Goal: Transaction & Acquisition: Purchase product/service

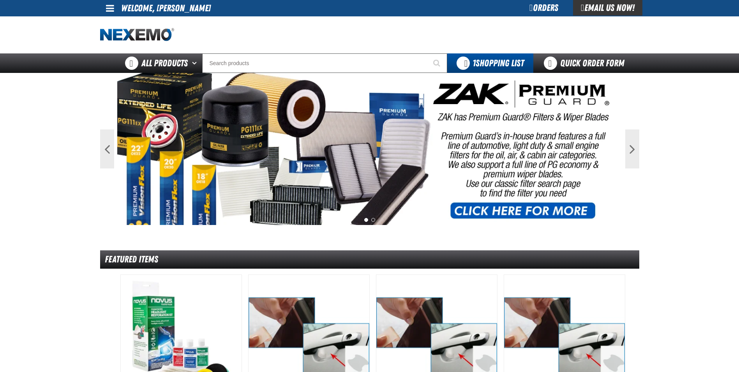
click at [109, 9] on span at bounding box center [110, 8] width 8 height 9
click at [86, 95] on main "Previous Next 1 2 Featured Items" at bounding box center [369, 377] width 739 height 609
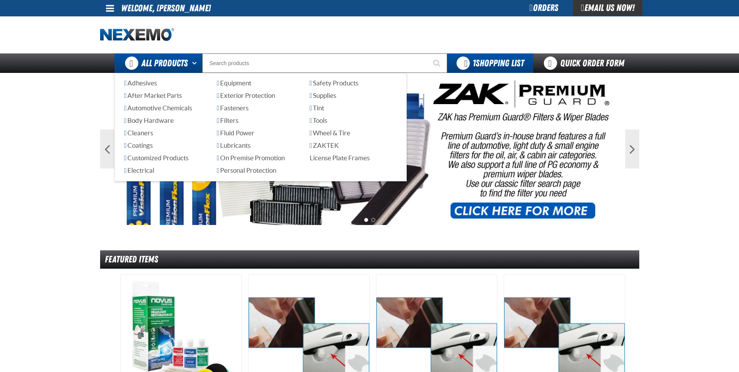
click at [168, 67] on span "All Products" at bounding box center [164, 63] width 46 height 14
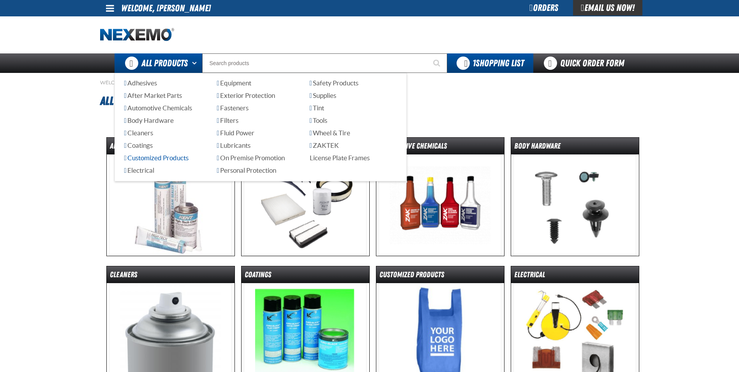
click at [175, 159] on span "Customized Products" at bounding box center [156, 157] width 64 height 7
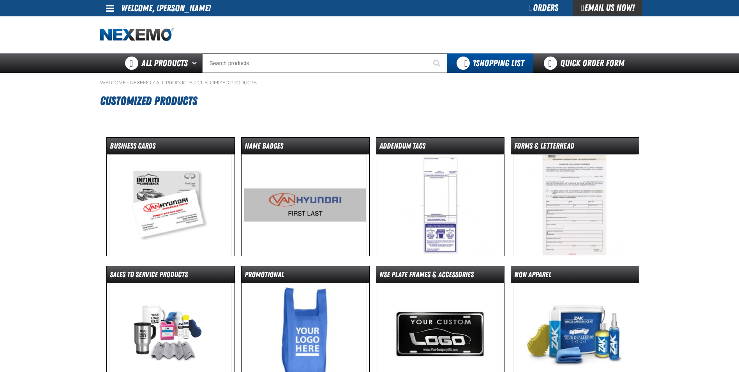
click at [181, 209] on img at bounding box center [170, 204] width 123 height 101
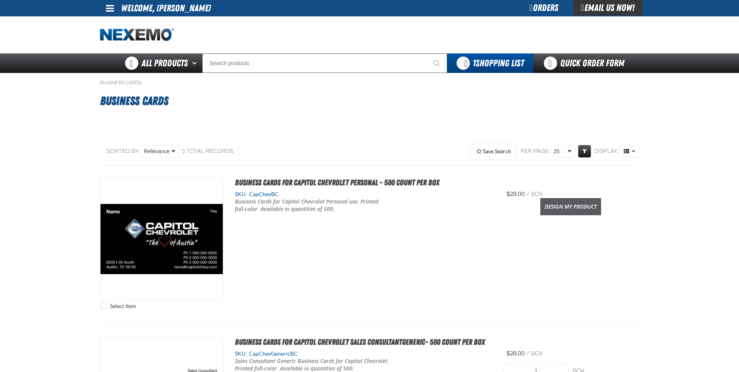
click at [555, 211] on link "Design My Product" at bounding box center [570, 206] width 61 height 17
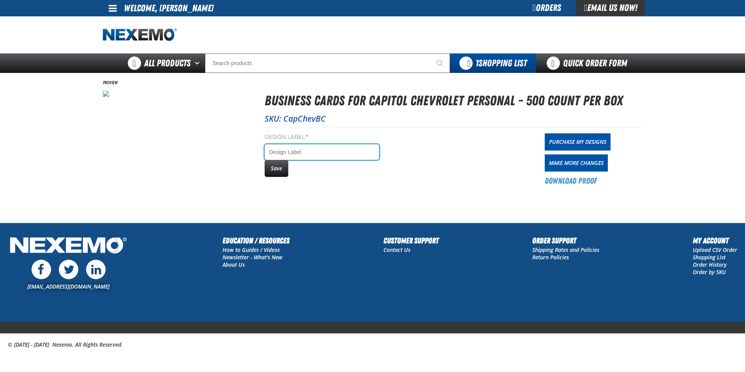
click at [329, 153] on input "Design Label *" at bounding box center [321, 152] width 114 height 16
type input "Andy Vecchio"
click at [278, 167] on button "Save" at bounding box center [276, 168] width 24 height 17
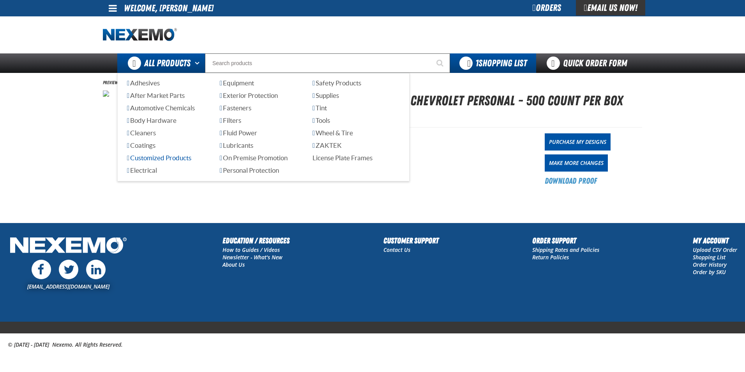
click at [164, 157] on span "Customized Products" at bounding box center [159, 157] width 64 height 7
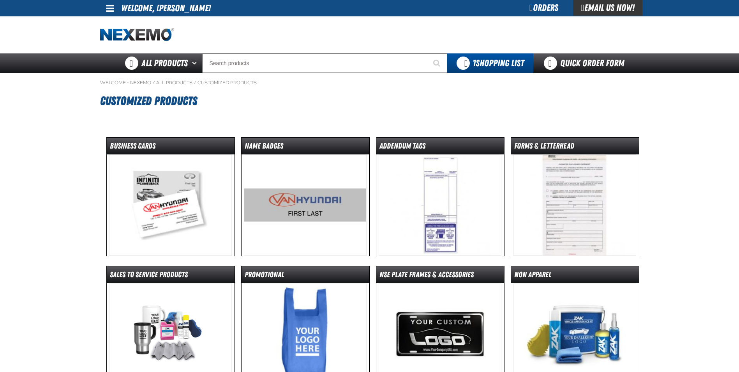
click at [303, 211] on img at bounding box center [305, 204] width 123 height 101
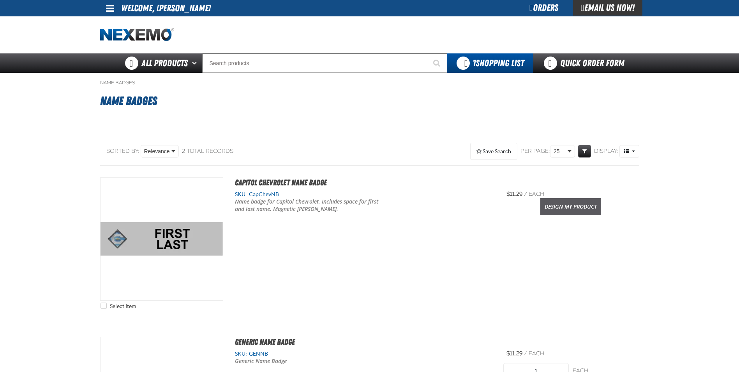
click at [569, 209] on link "Design My Product" at bounding box center [570, 206] width 61 height 17
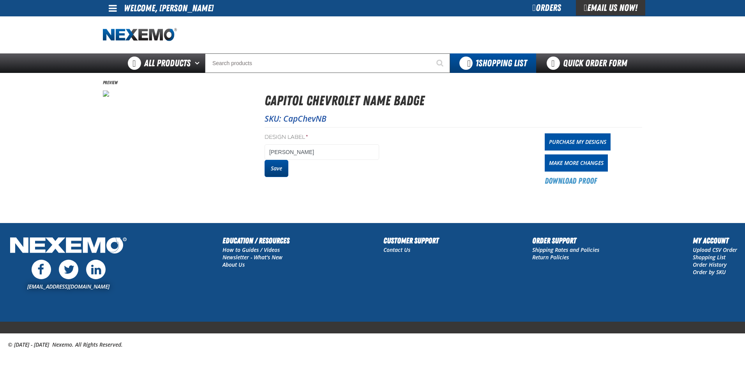
click at [278, 171] on button "Save" at bounding box center [276, 168] width 24 height 17
click at [281, 171] on button "Save" at bounding box center [276, 168] width 24 height 17
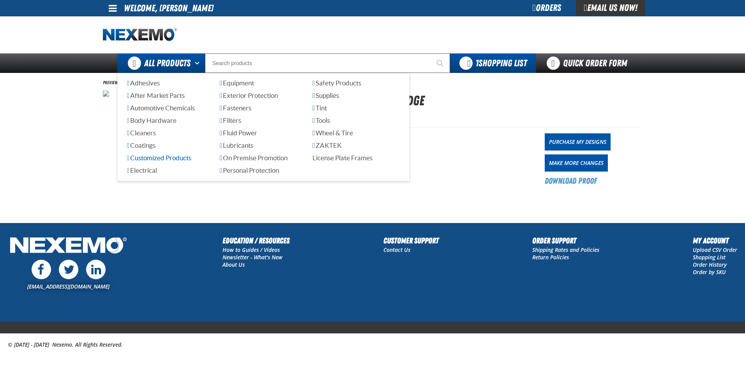
click at [176, 157] on span "Customized Products" at bounding box center [159, 157] width 64 height 7
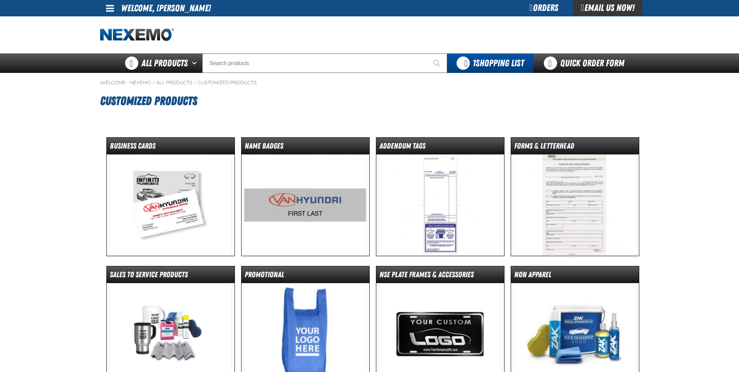
click at [186, 192] on img at bounding box center [170, 204] width 123 height 101
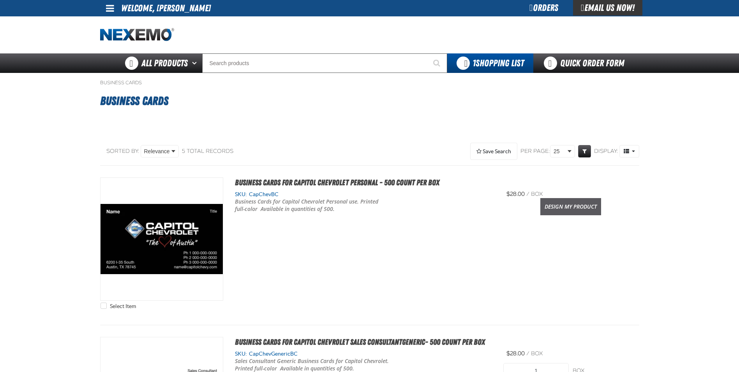
click at [565, 207] on link "Design My Product" at bounding box center [570, 206] width 61 height 17
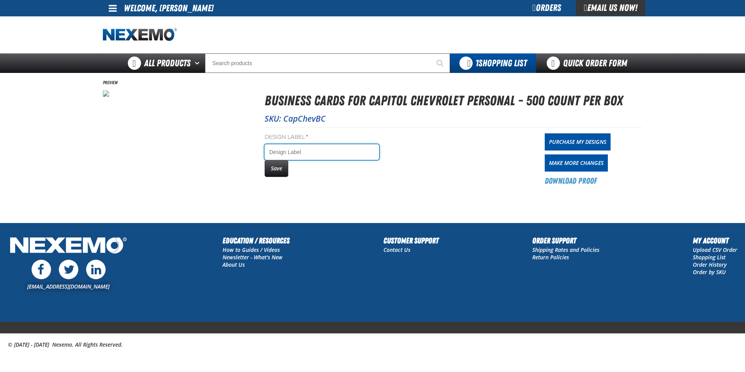
click at [292, 153] on input "Design Label *" at bounding box center [321, 152] width 114 height 16
type input "[PERSON_NAME]"
click at [271, 172] on button "Save" at bounding box center [276, 168] width 24 height 17
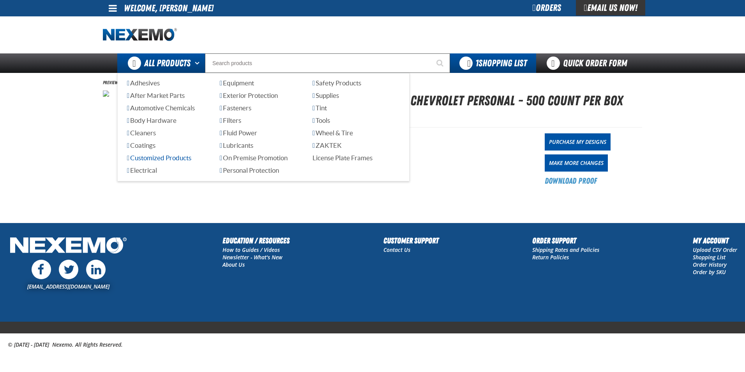
click at [178, 157] on span "Customized Products" at bounding box center [159, 157] width 64 height 7
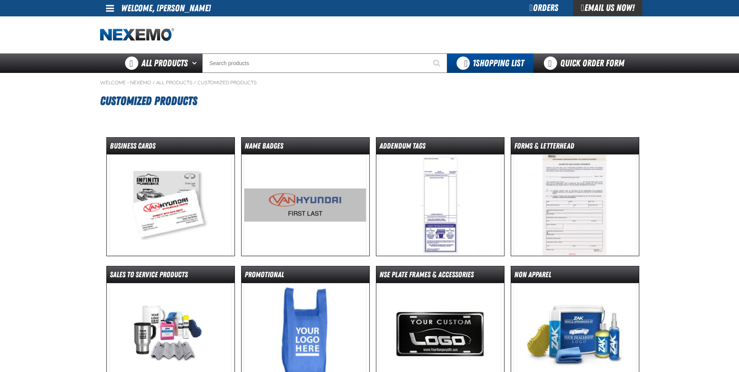
click at [313, 211] on img at bounding box center [305, 204] width 123 height 101
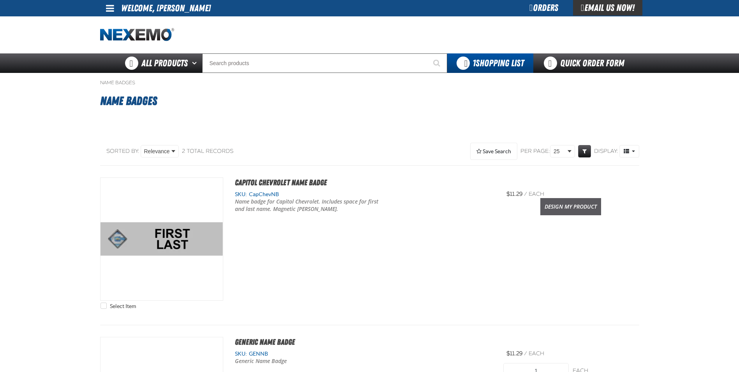
click at [562, 205] on link "Design My Product" at bounding box center [570, 206] width 61 height 17
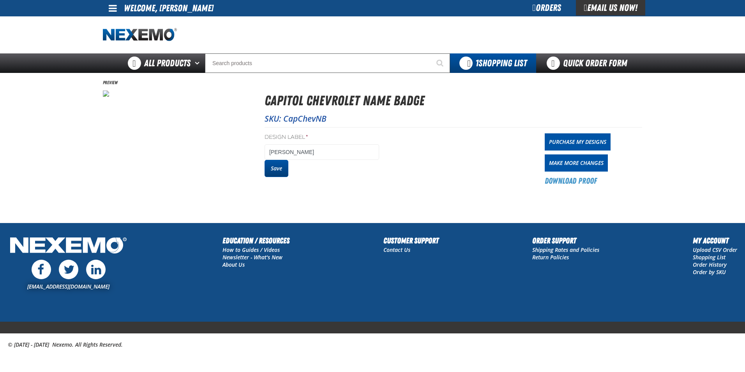
click at [279, 169] on button "Save" at bounding box center [276, 168] width 24 height 17
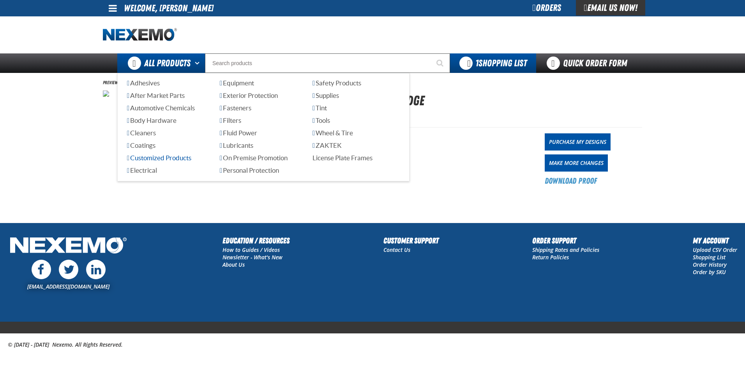
click at [175, 159] on span "Customized Products" at bounding box center [159, 157] width 64 height 7
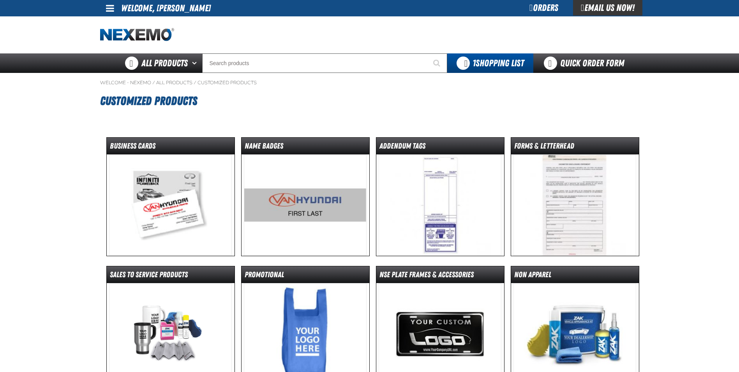
click at [310, 210] on img at bounding box center [305, 204] width 123 height 101
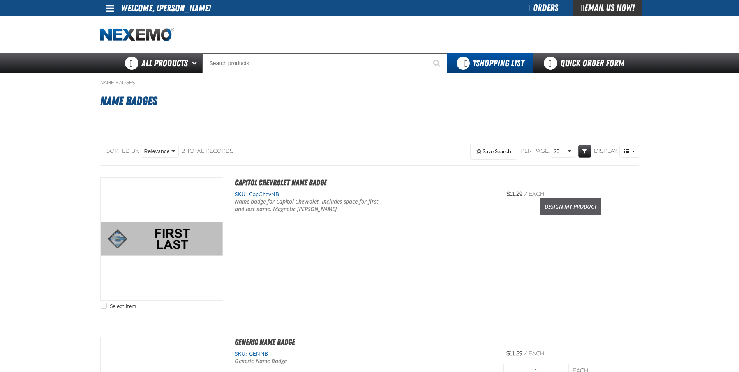
click at [561, 206] on link "Design My Product" at bounding box center [570, 206] width 61 height 17
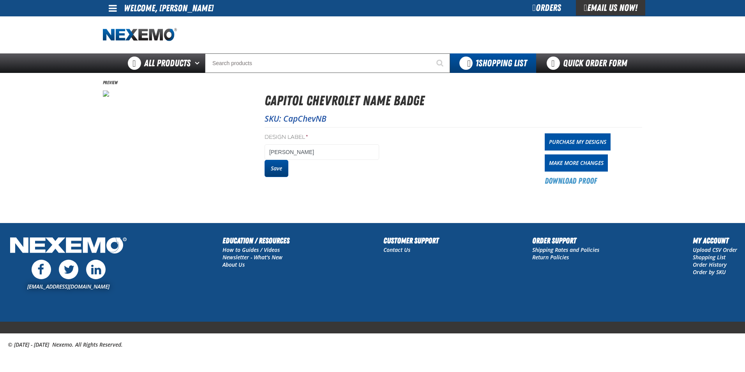
click at [279, 168] on button "Save" at bounding box center [276, 168] width 24 height 17
click at [180, 67] on span "All Products" at bounding box center [167, 63] width 46 height 14
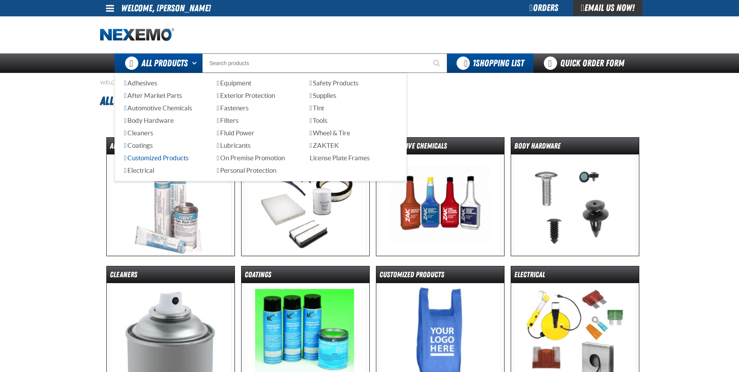
click at [159, 158] on span "Customized Products" at bounding box center [156, 157] width 64 height 7
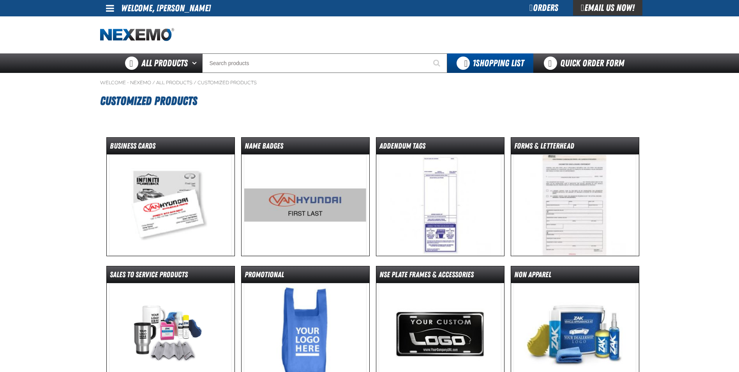
click at [175, 210] on img at bounding box center [170, 204] width 123 height 101
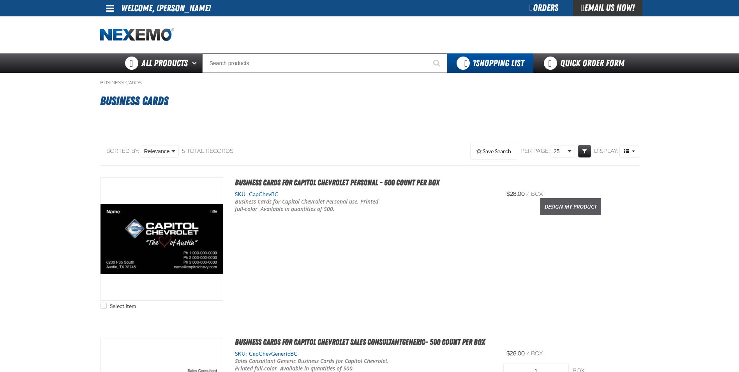
click at [563, 203] on link "Design My Product" at bounding box center [570, 206] width 61 height 17
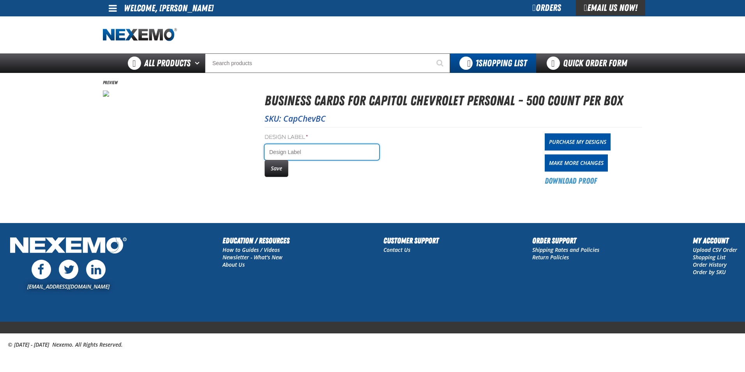
click at [280, 152] on input "Design Label *" at bounding box center [321, 152] width 114 height 16
type input "[PERSON_NAME]"
click at [282, 170] on button "Save" at bounding box center [276, 168] width 24 height 17
click at [276, 168] on button "Save" at bounding box center [276, 168] width 24 height 17
click at [707, 264] on link "Order History" at bounding box center [709, 264] width 34 height 7
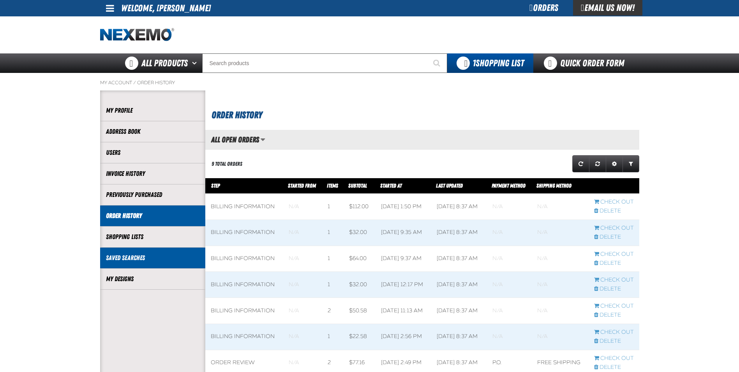
scroll to position [0, 0]
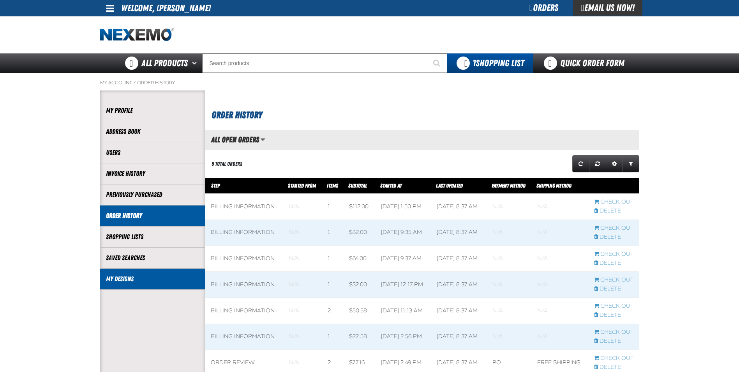
click at [135, 281] on link "My Designs" at bounding box center [152, 278] width 93 height 9
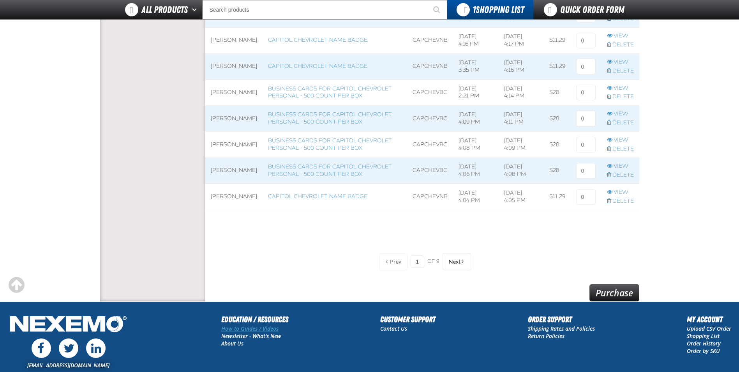
scroll to position [584, 0]
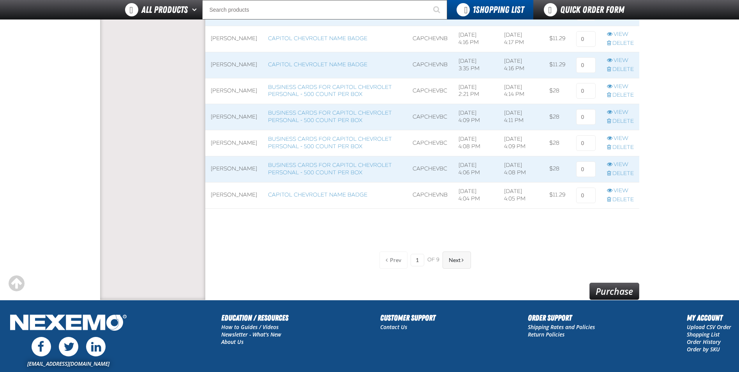
click at [458, 257] on span "Next" at bounding box center [455, 260] width 12 height 6
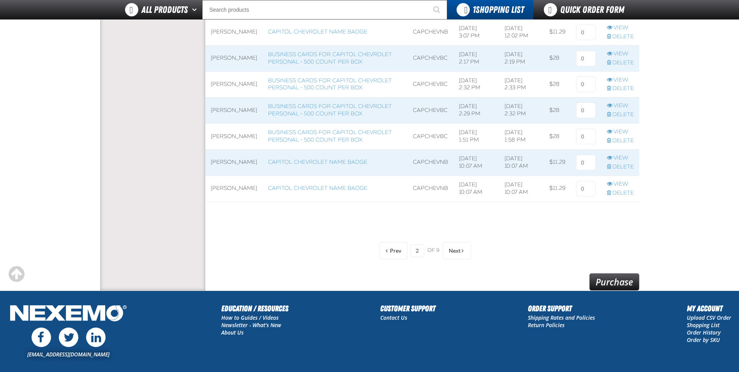
scroll to position [659, 0]
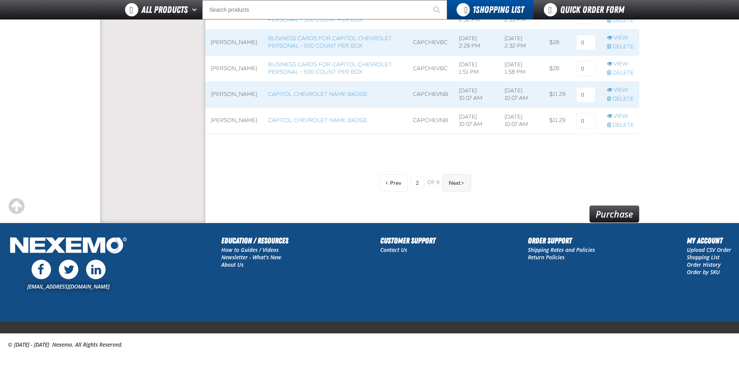
click at [461, 189] on button "Next" at bounding box center [456, 182] width 28 height 17
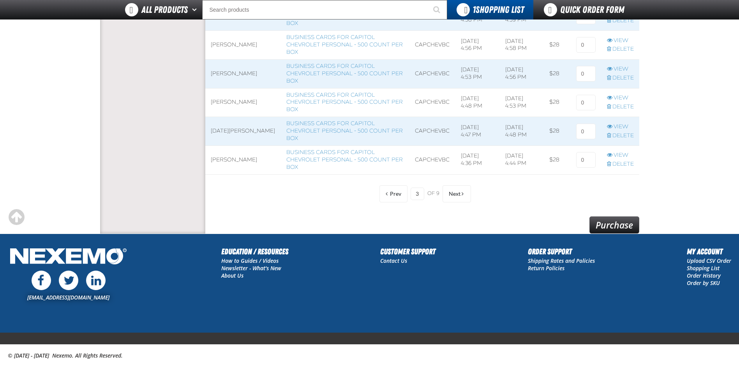
scroll to position [653, 0]
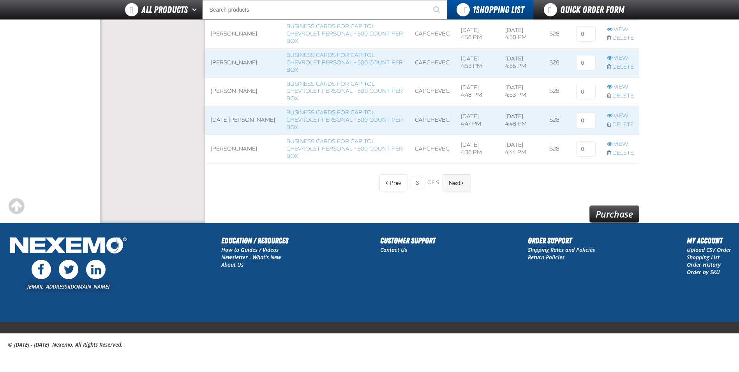
click at [462, 189] on button "Next" at bounding box center [456, 182] width 28 height 17
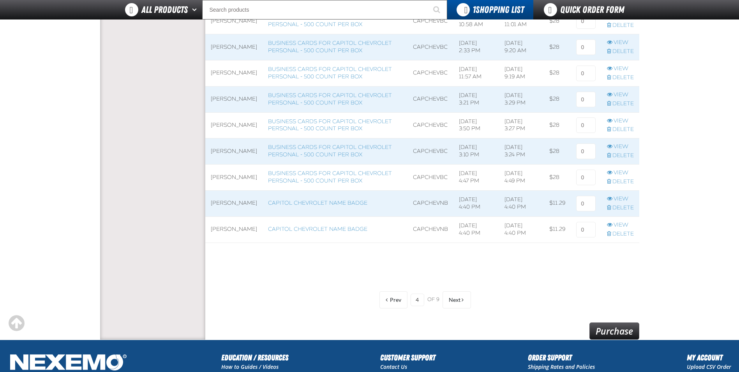
scroll to position [536, 0]
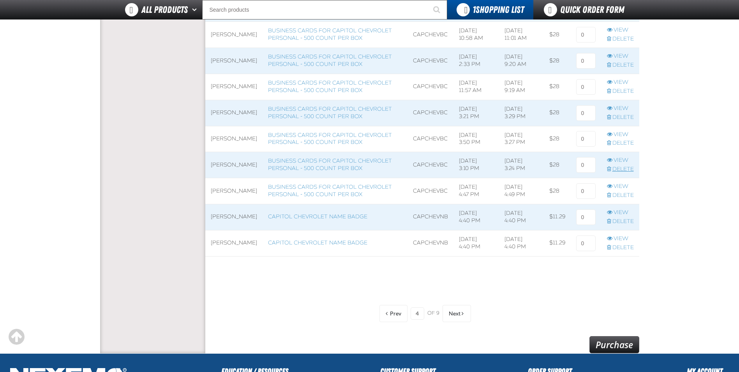
click at [628, 173] on link "Delete" at bounding box center [620, 169] width 27 height 7
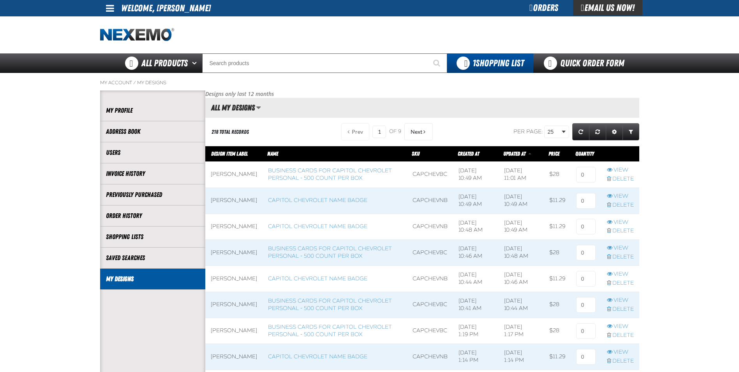
scroll to position [0, 0]
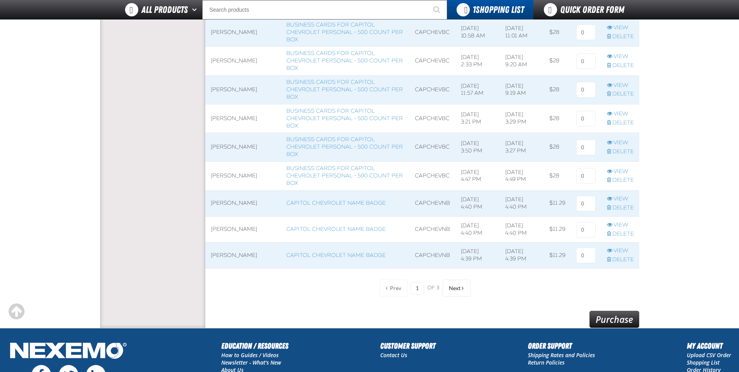
scroll to position [2609, 0]
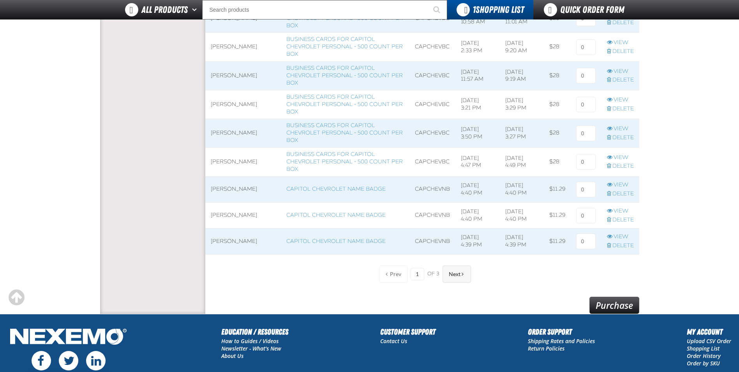
click at [457, 275] on span "Next" at bounding box center [455, 274] width 12 height 6
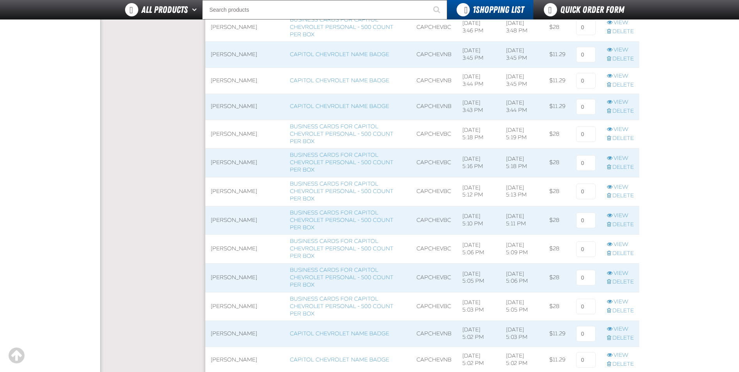
scroll to position [2298, 0]
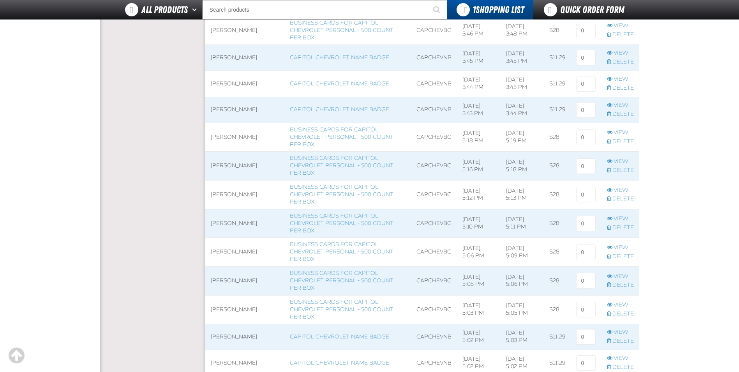
click at [621, 199] on link "Delete" at bounding box center [620, 198] width 27 height 7
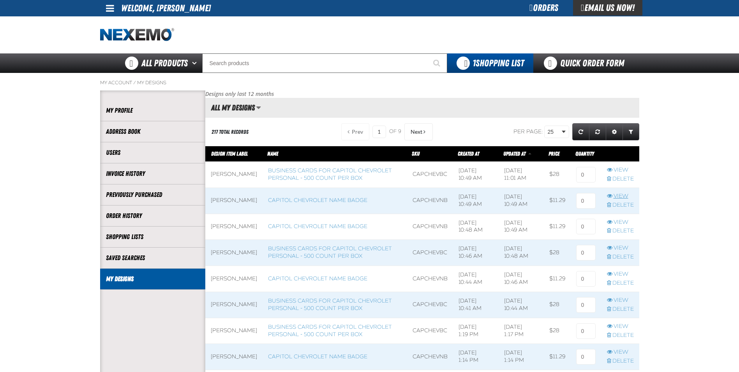
scroll to position [0, 0]
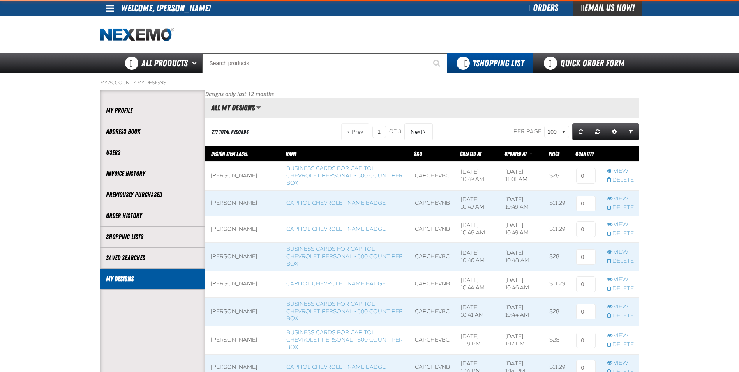
scroll to position [2743, 434]
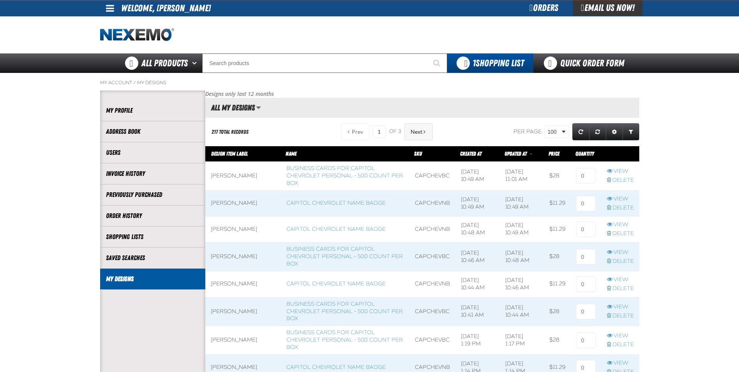
click at [415, 132] on span "Next" at bounding box center [416, 132] width 12 height 6
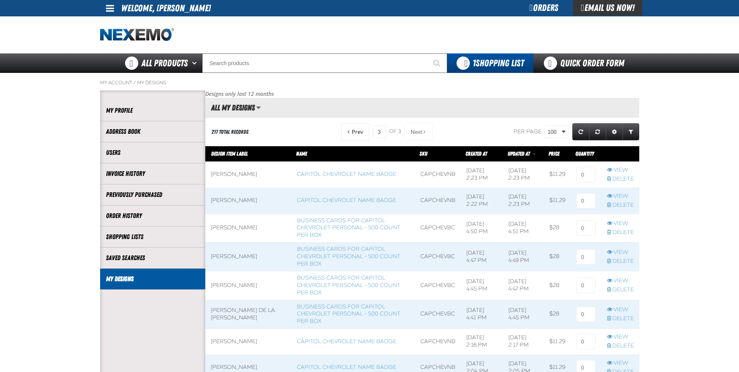
scroll to position [493, 434]
click at [622, 259] on link "Delete" at bounding box center [620, 260] width 27 height 7
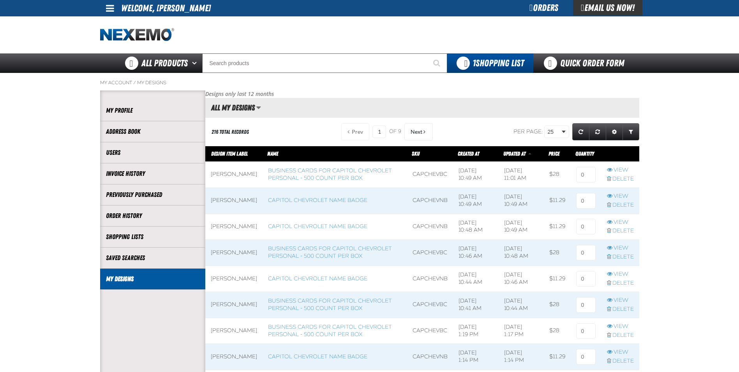
scroll to position [0, 0]
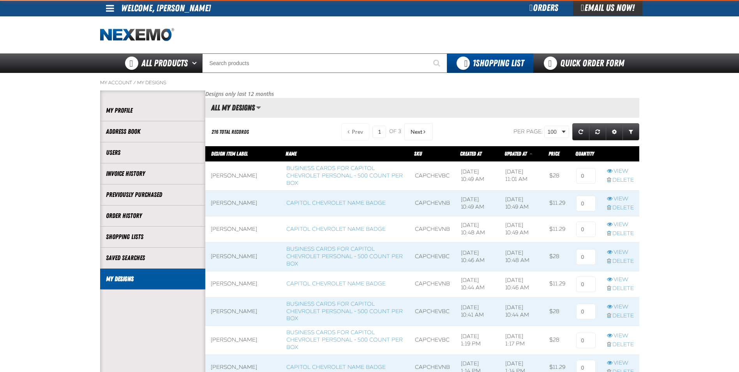
scroll to position [2743, 434]
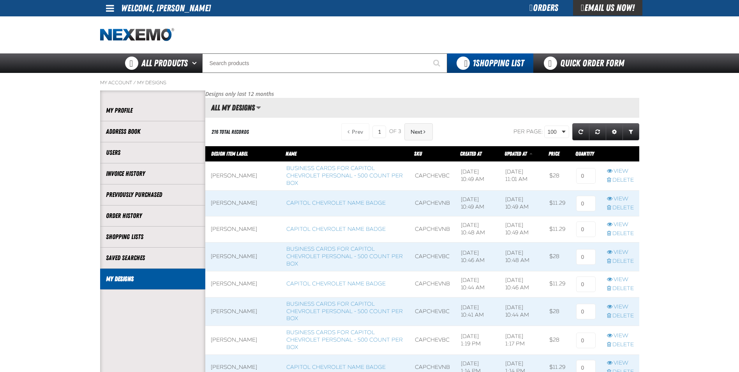
click at [421, 130] on button "Next" at bounding box center [418, 131] width 28 height 17
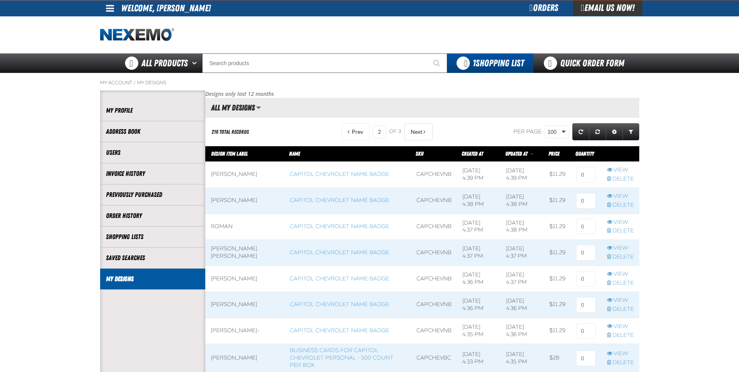
click at [421, 130] on button "Next" at bounding box center [418, 131] width 28 height 17
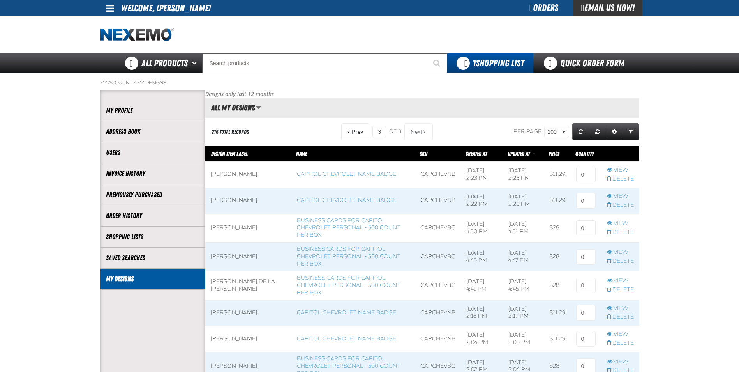
scroll to position [464, 434]
click at [615, 231] on link "Delete" at bounding box center [620, 232] width 27 height 7
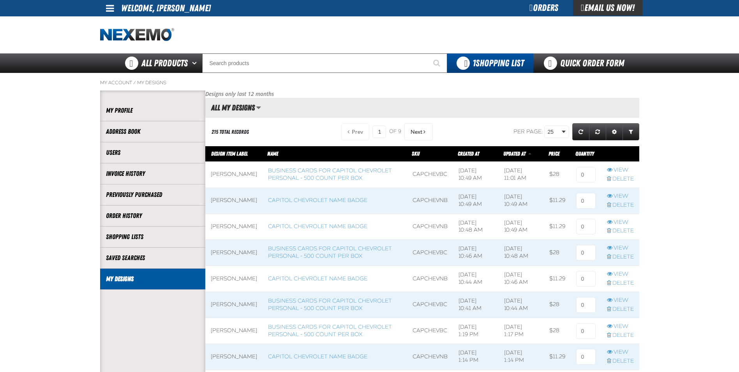
scroll to position [0, 0]
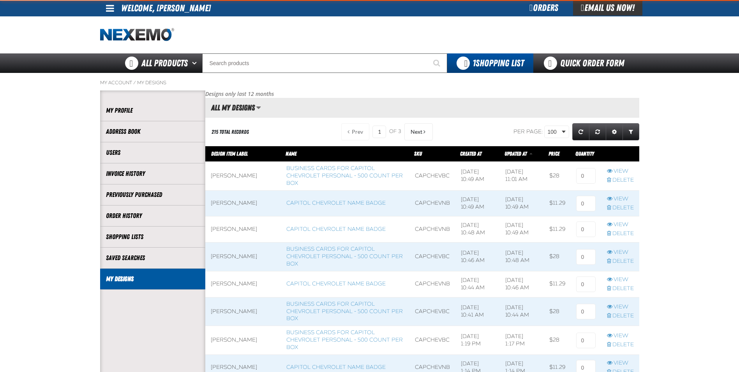
scroll to position [2743, 434]
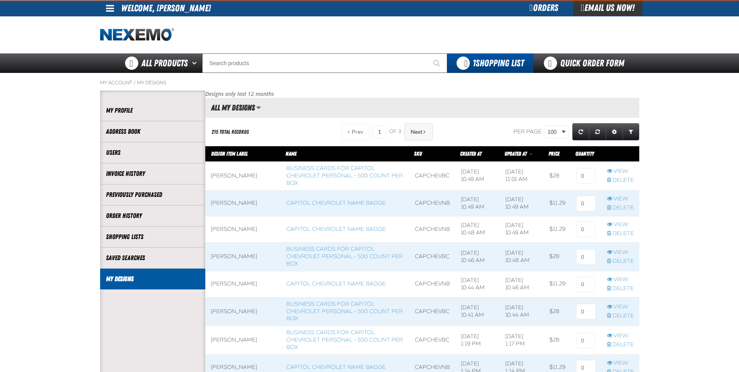
click at [415, 131] on span "Next" at bounding box center [416, 132] width 12 height 6
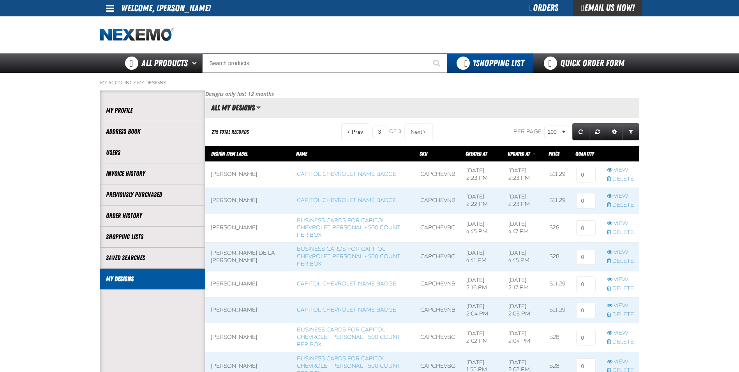
scroll to position [436, 434]
click at [616, 262] on link "Delete" at bounding box center [620, 260] width 27 height 7
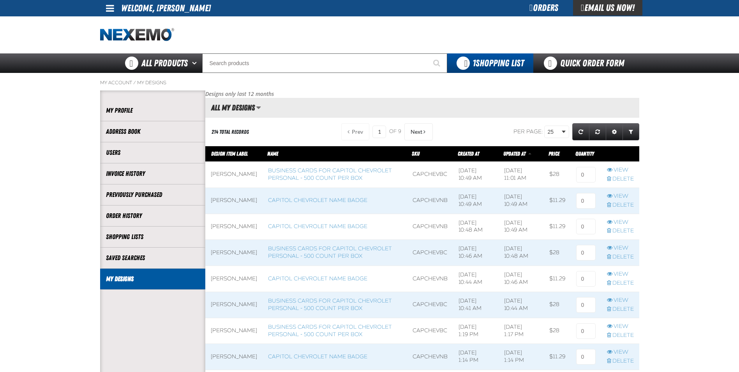
scroll to position [0, 0]
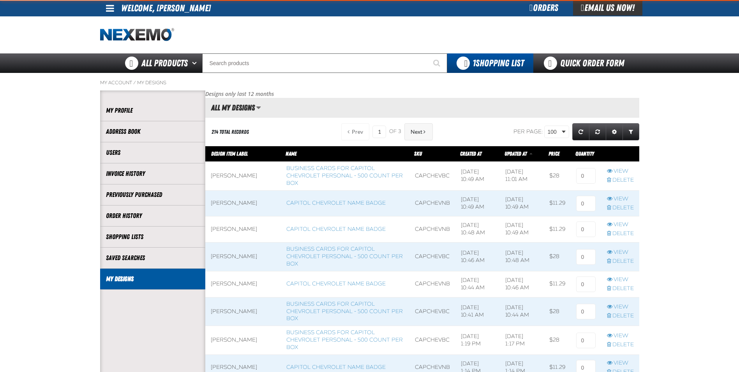
scroll to position [2743, 434]
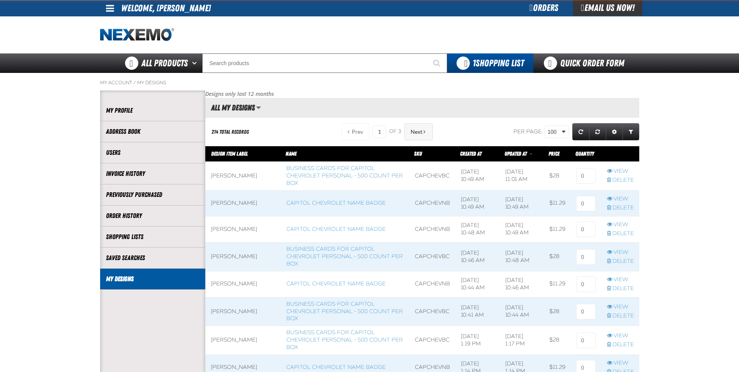
click at [416, 132] on span "Next" at bounding box center [416, 132] width 12 height 6
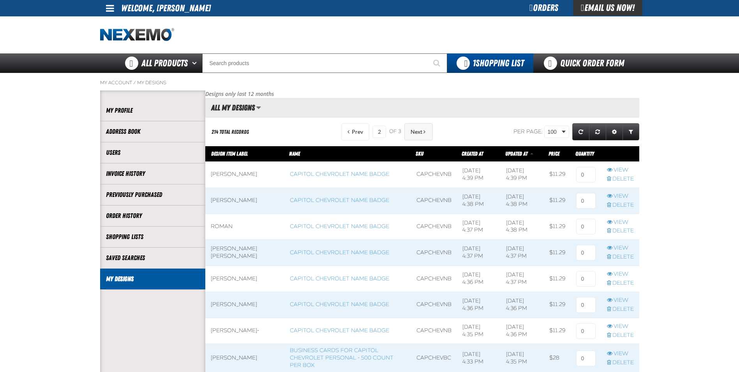
click at [423, 130] on span at bounding box center [424, 131] width 2 height 5
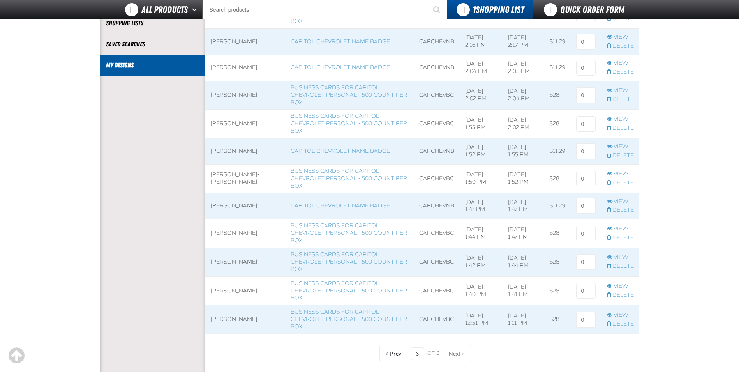
scroll to position [195, 0]
click at [623, 265] on link "Delete" at bounding box center [620, 265] width 27 height 7
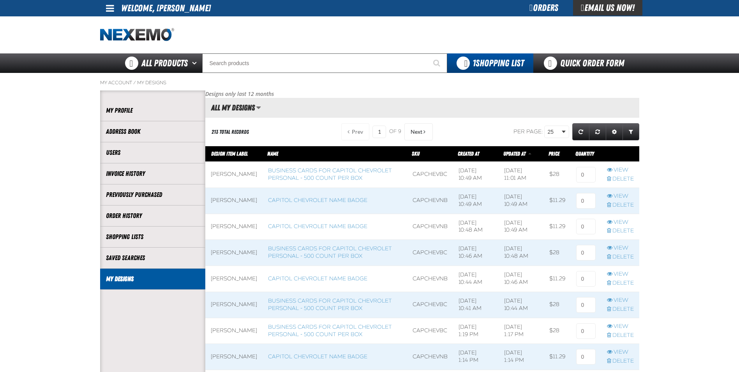
scroll to position [0, 0]
click at [122, 113] on link "My Profile" at bounding box center [152, 110] width 93 height 9
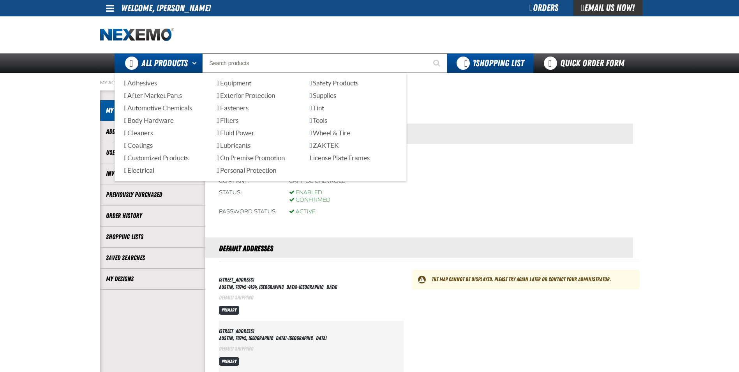
click at [168, 164] on ul "Adhesives After Market Parts Automotive Chemicals Body Hardware Cleaners Coatin…" at bounding box center [260, 127] width 273 height 97
click at [169, 159] on span "Customized Products" at bounding box center [156, 157] width 64 height 7
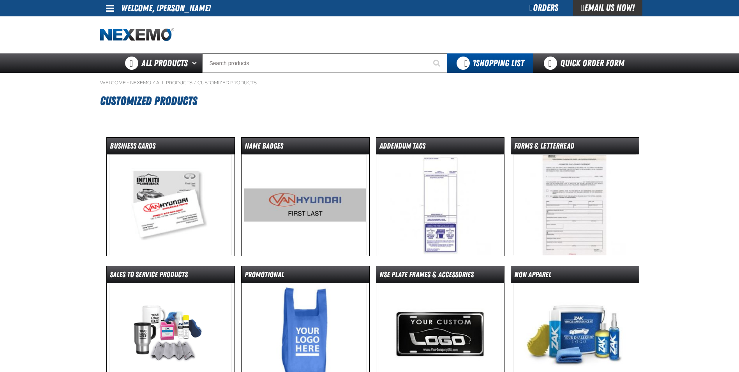
click at [181, 201] on img at bounding box center [170, 204] width 123 height 101
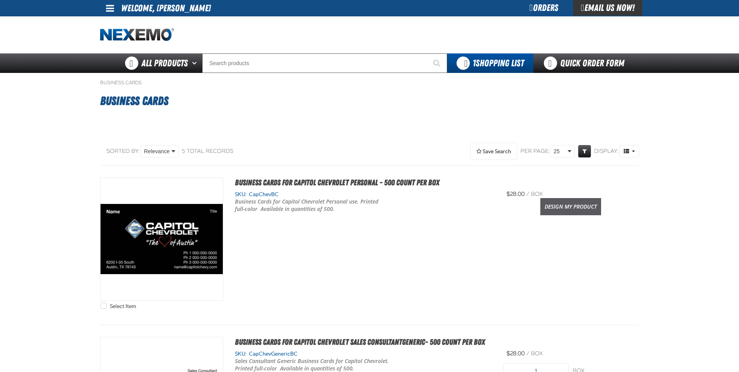
click at [573, 209] on link "Design My Product" at bounding box center [570, 206] width 61 height 17
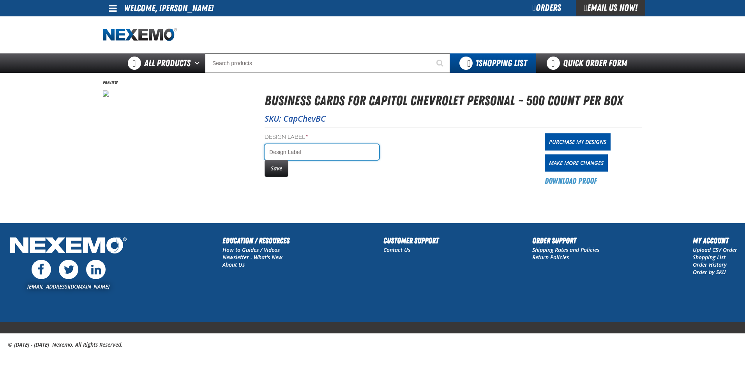
click at [300, 152] on input "Design Label *" at bounding box center [321, 152] width 114 height 16
type input "[PERSON_NAME]"
click at [281, 172] on button "Save" at bounding box center [276, 168] width 24 height 17
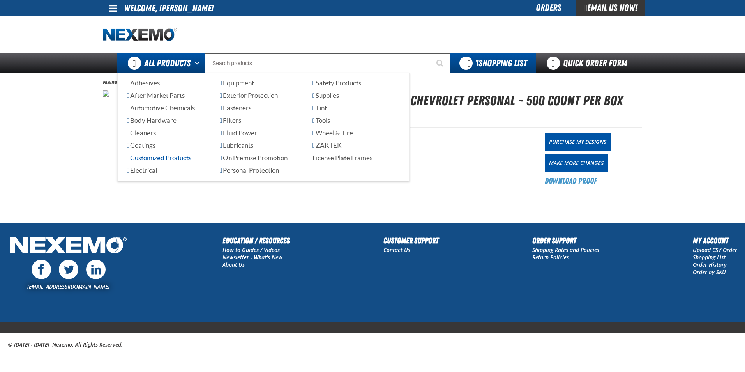
click at [171, 157] on span "Customized Products" at bounding box center [159, 157] width 64 height 7
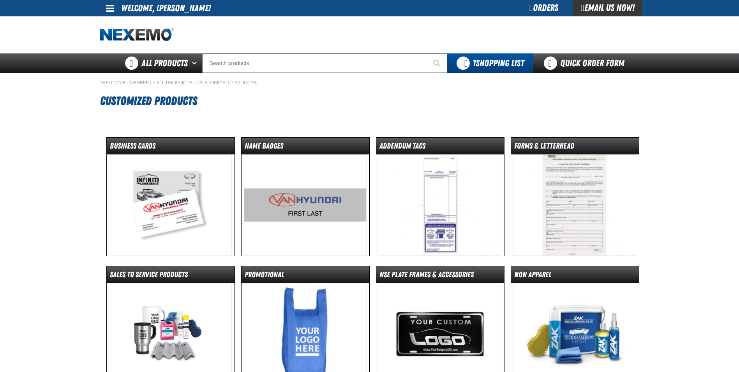
click at [314, 206] on img at bounding box center [305, 204] width 123 height 101
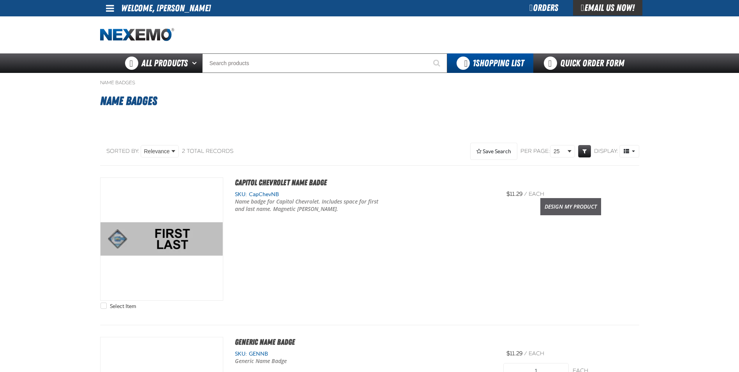
click at [562, 208] on link "Design My Product" at bounding box center [570, 206] width 61 height 17
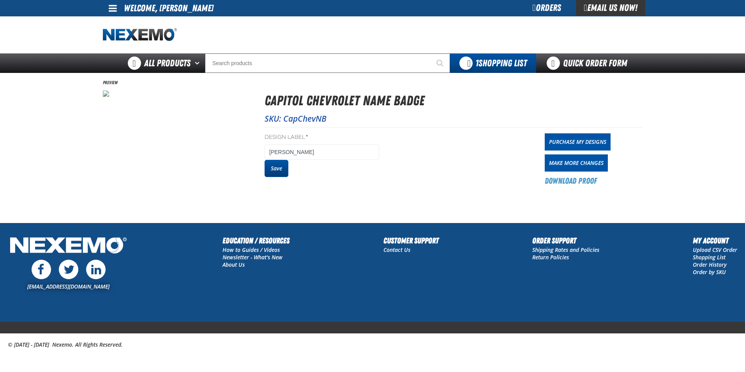
click at [279, 170] on button "Save" at bounding box center [276, 168] width 24 height 17
click at [578, 139] on link "Purchase My Designs" at bounding box center [577, 141] width 66 height 17
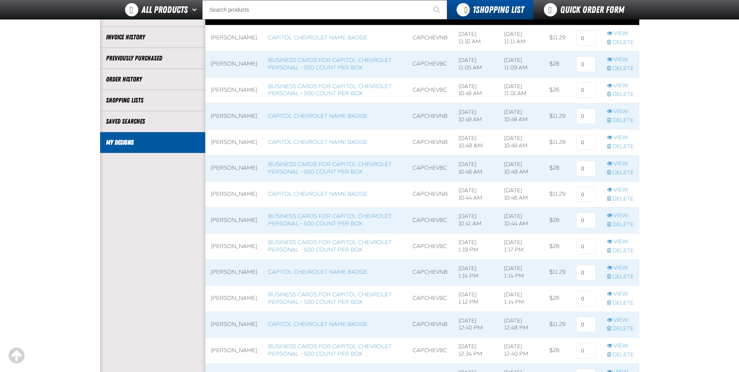
scroll to position [78, 0]
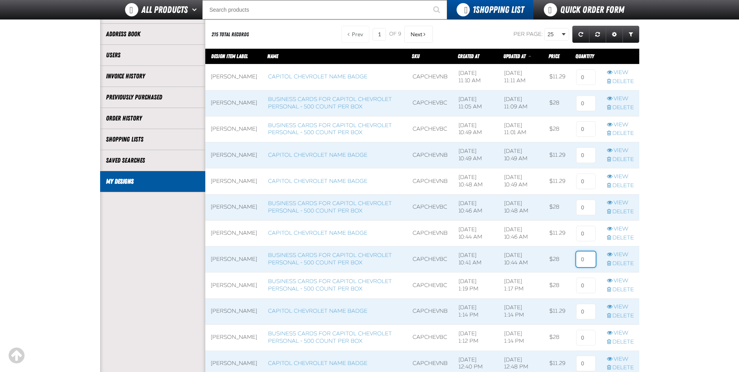
click at [586, 267] on input at bounding box center [585, 259] width 19 height 16
type input "1"
click at [583, 240] on input at bounding box center [585, 233] width 19 height 16
type input "1"
click at [585, 215] on input at bounding box center [585, 207] width 19 height 16
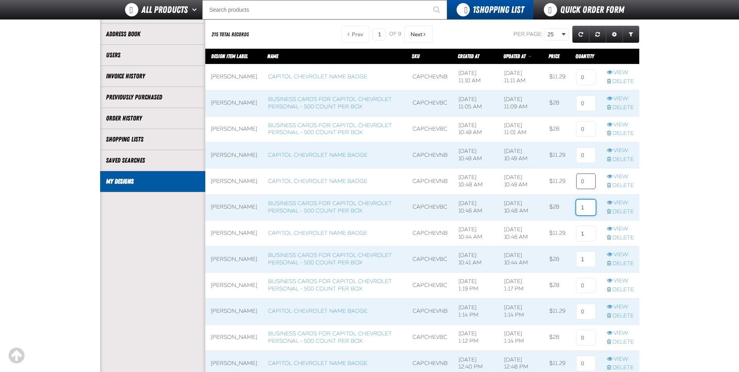
type input "1"
click at [585, 187] on input at bounding box center [585, 181] width 19 height 16
type input "1"
click at [584, 160] on input at bounding box center [585, 155] width 19 height 16
type input "1"
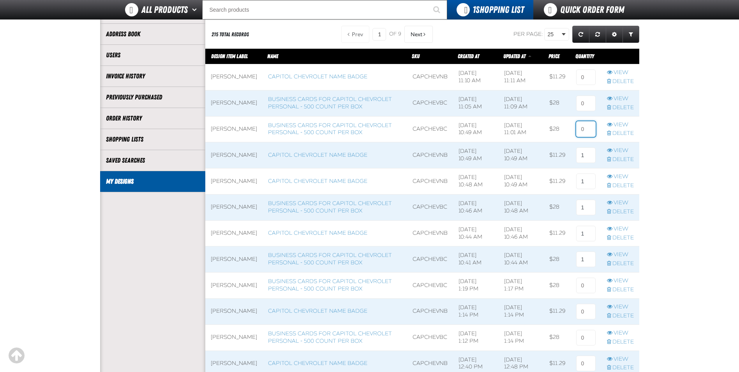
click at [581, 133] on input at bounding box center [585, 129] width 19 height 16
type input "1"
click at [585, 106] on input at bounding box center [585, 103] width 19 height 16
type input "1"
click at [583, 78] on input at bounding box center [585, 77] width 19 height 16
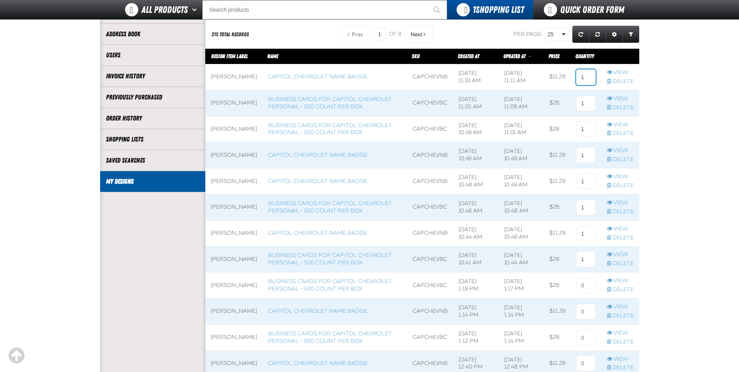
type input "1"
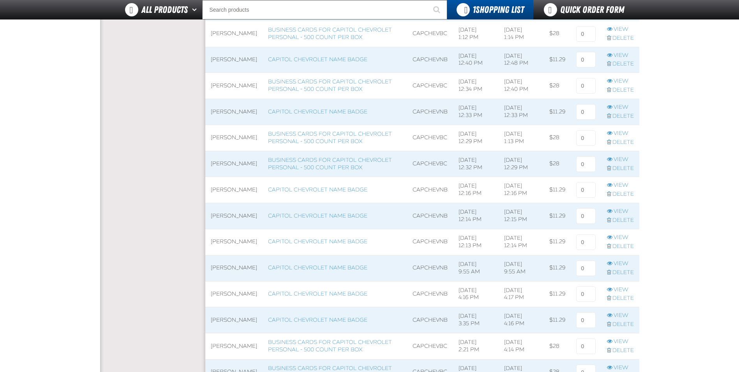
scroll to position [545, 0]
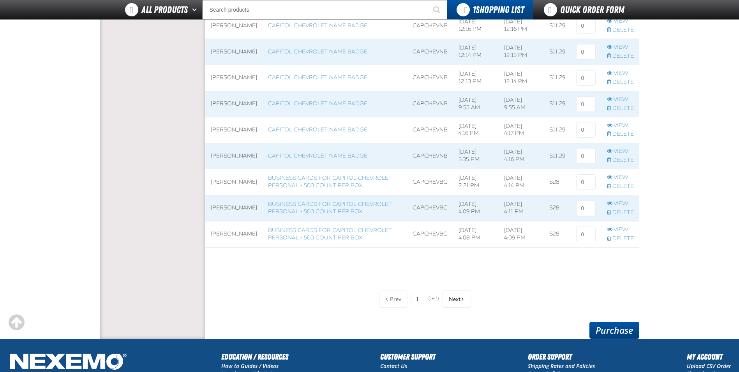
click at [611, 327] on link "Purchase" at bounding box center [614, 329] width 50 height 17
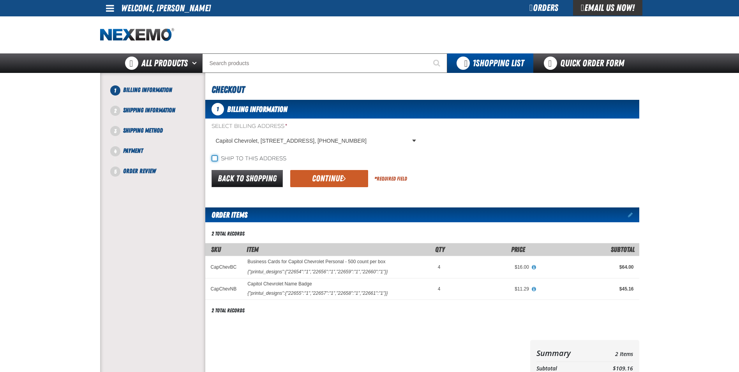
click at [214, 158] on input "Ship to this address" at bounding box center [214, 158] width 6 height 6
checkbox input "true"
click at [333, 181] on button "Continue" at bounding box center [329, 178] width 78 height 17
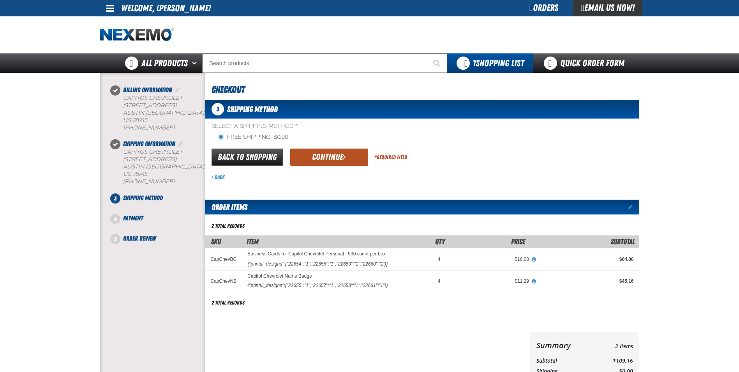
click at [317, 155] on button "Continue" at bounding box center [329, 156] width 78 height 17
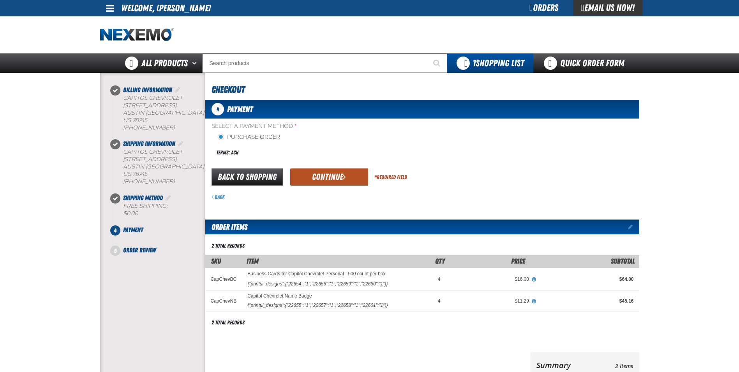
click at [311, 178] on button "Continue" at bounding box center [329, 176] width 78 height 17
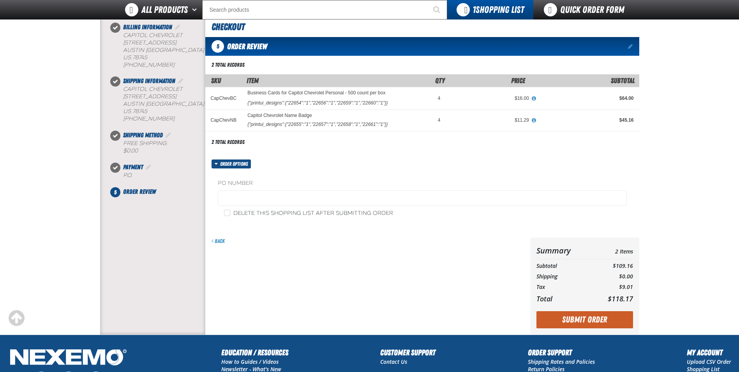
scroll to position [117, 0]
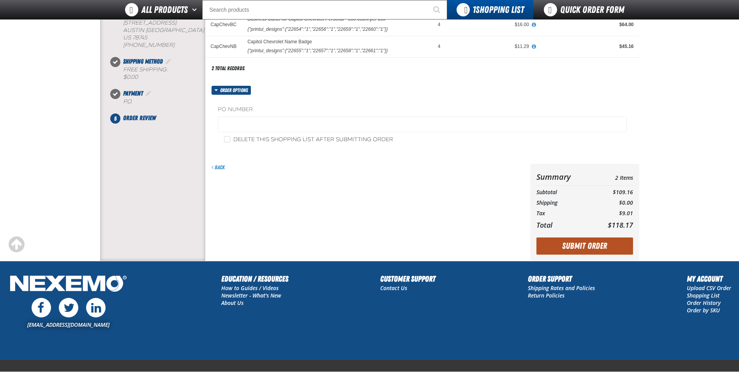
click at [600, 245] on button "Submit Order" at bounding box center [584, 245] width 97 height 17
